Goal: Task Accomplishment & Management: Check status

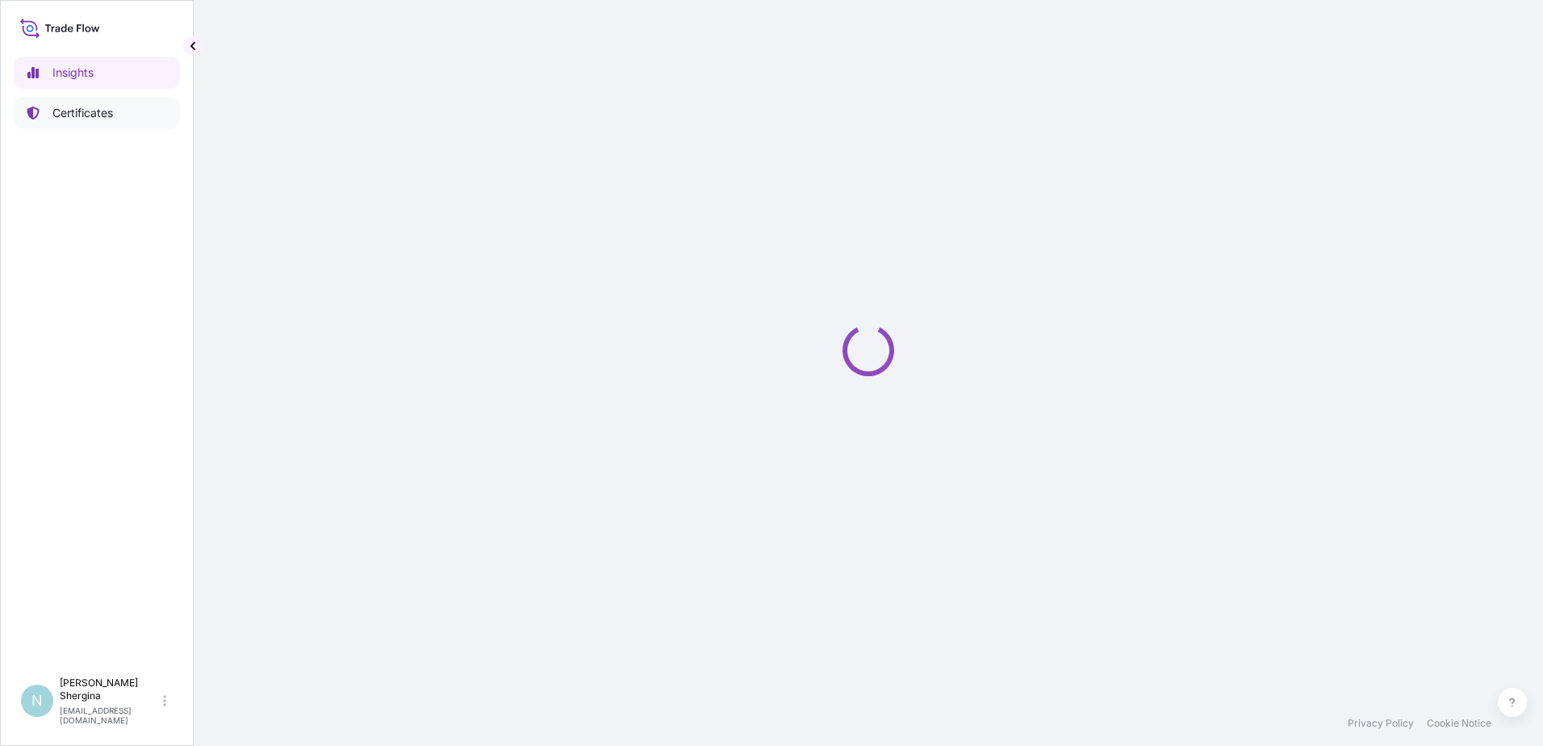
click at [89, 108] on p "Certificates" at bounding box center [82, 113] width 61 height 16
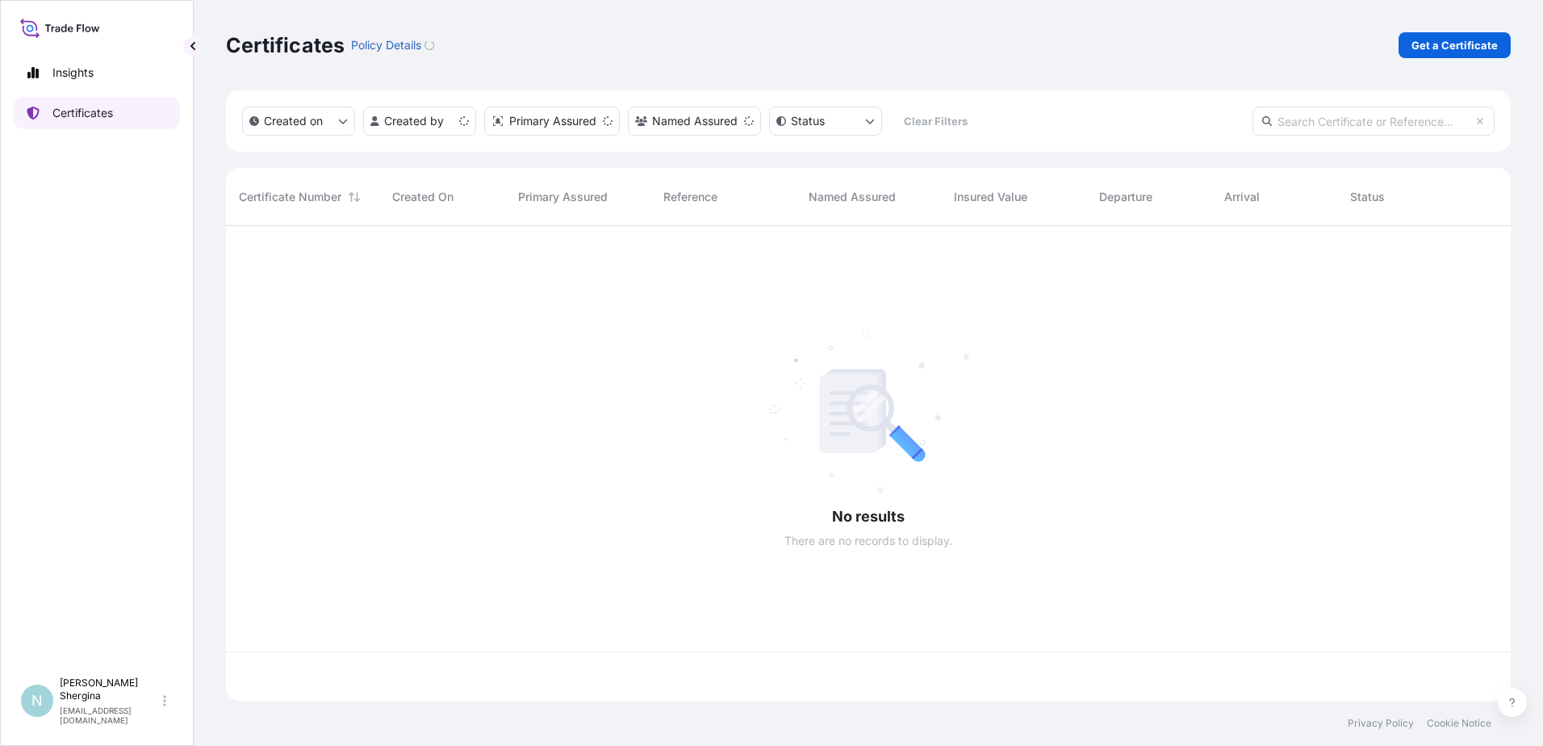
scroll to position [471, 1272]
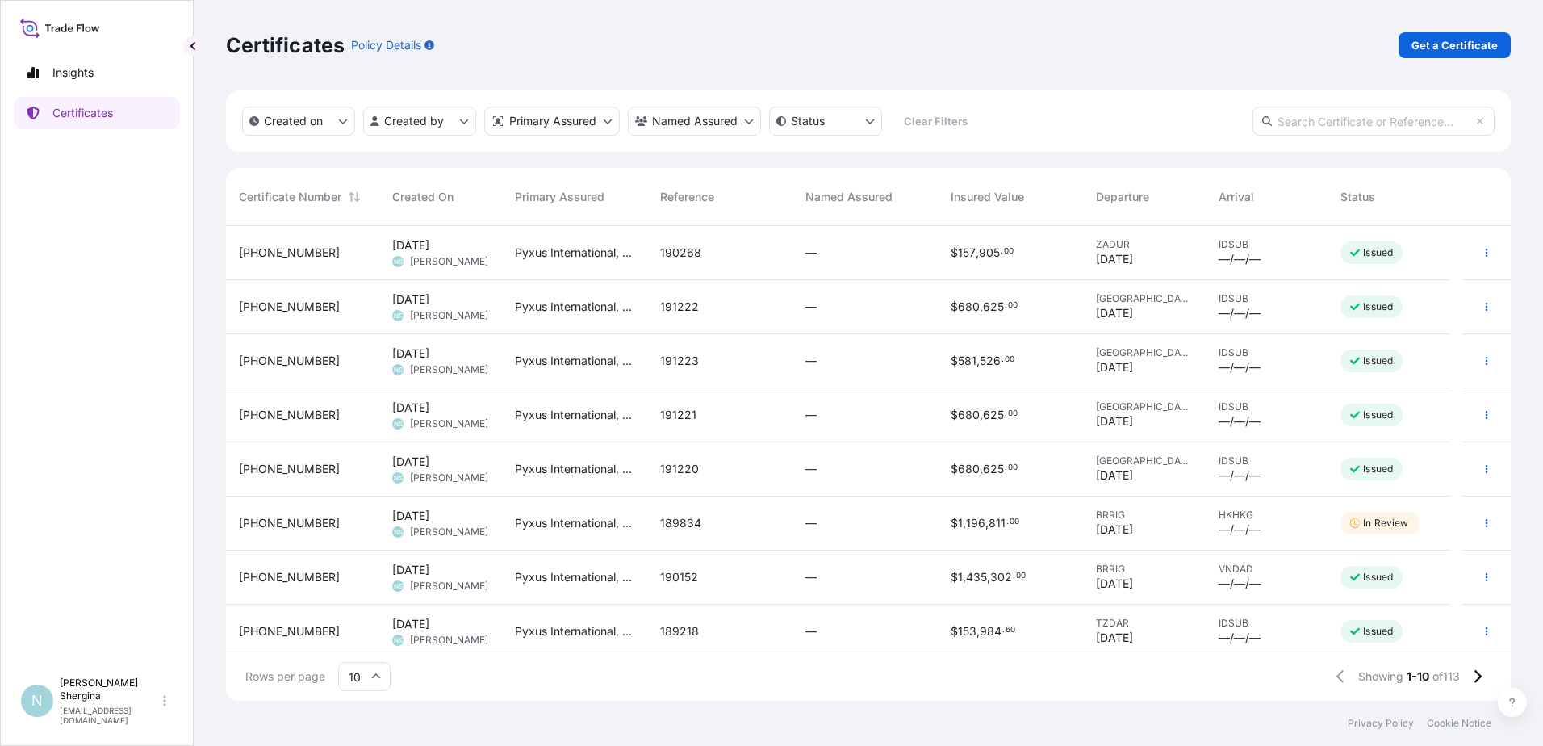
click at [1328, 100] on div "Created on Created by Primary Assured Named Assured Status Clear Filters" at bounding box center [868, 120] width 1285 height 61
click at [1325, 111] on input "text" at bounding box center [1373, 121] width 242 height 29
paste input "189483"
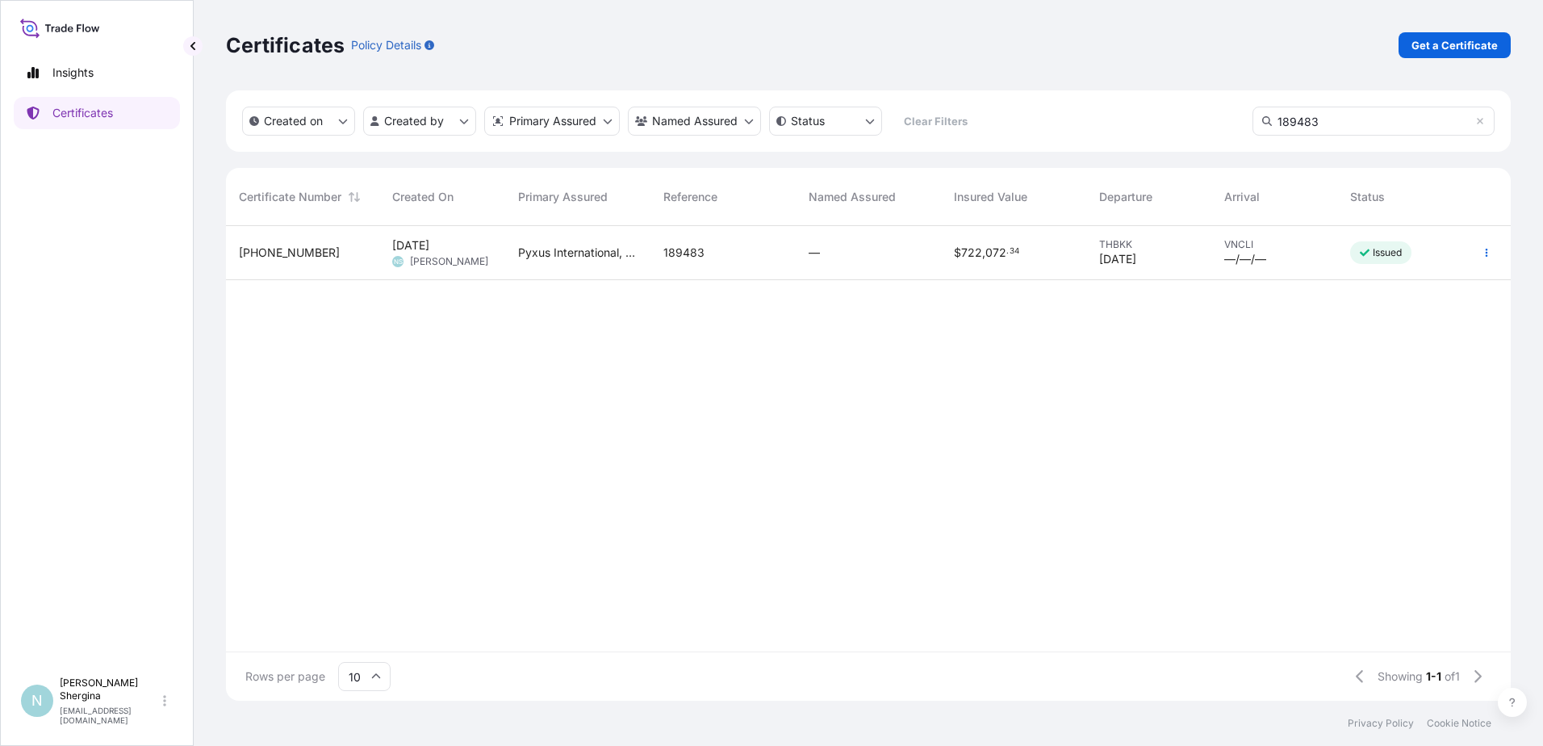
type input "189483"
click at [78, 107] on p "Certificates" at bounding box center [82, 113] width 61 height 16
click at [1476, 124] on icon at bounding box center [1480, 121] width 10 height 10
